Goal: Task Accomplishment & Management: Manage account settings

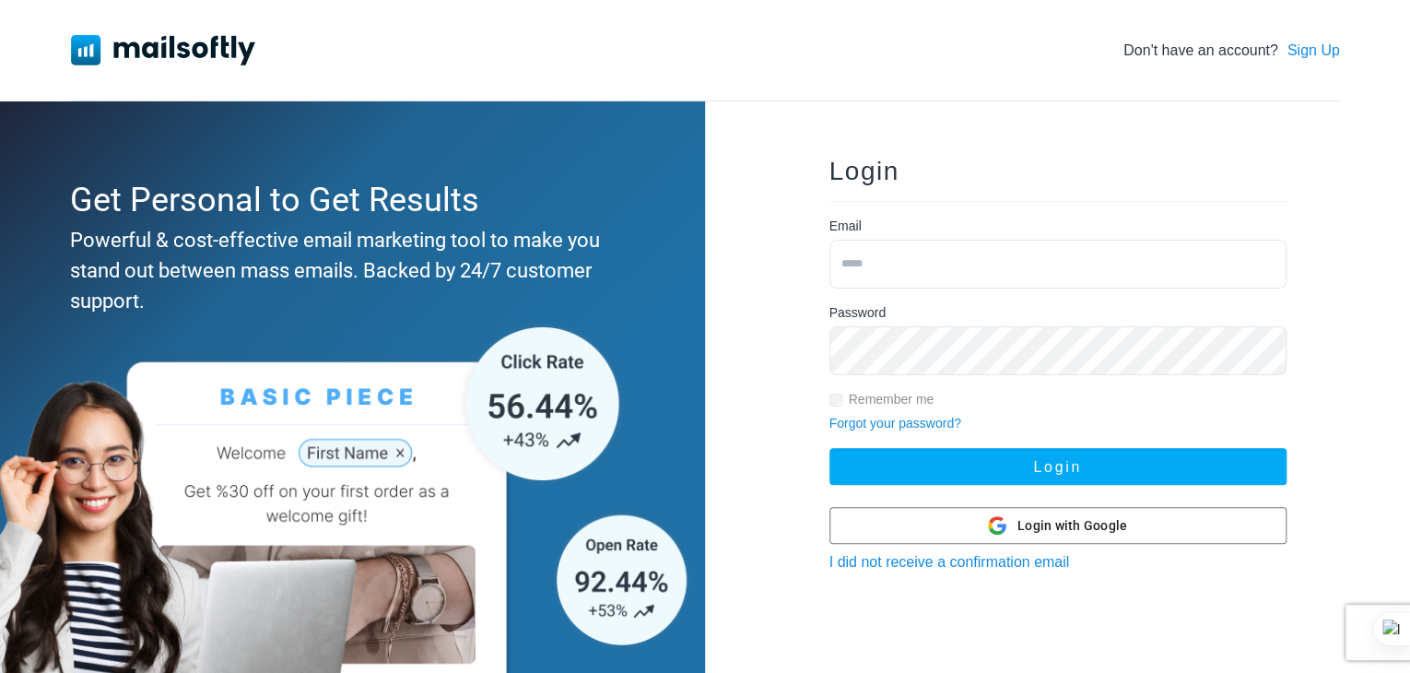
click at [907, 267] on input "email" at bounding box center [1057, 264] width 457 height 49
paste input "**********"
type input "**********"
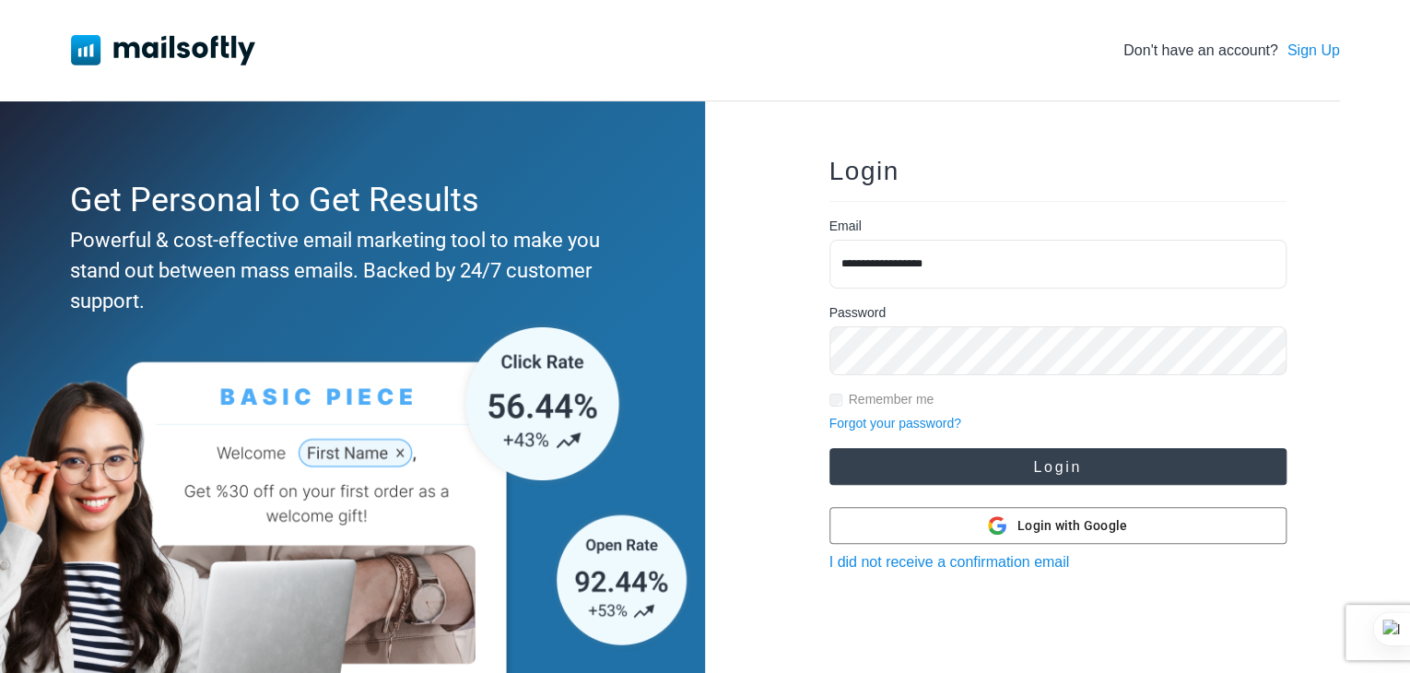
click at [959, 463] on button "Login" at bounding box center [1057, 466] width 457 height 37
